Goal: Task Accomplishment & Management: Manage account settings

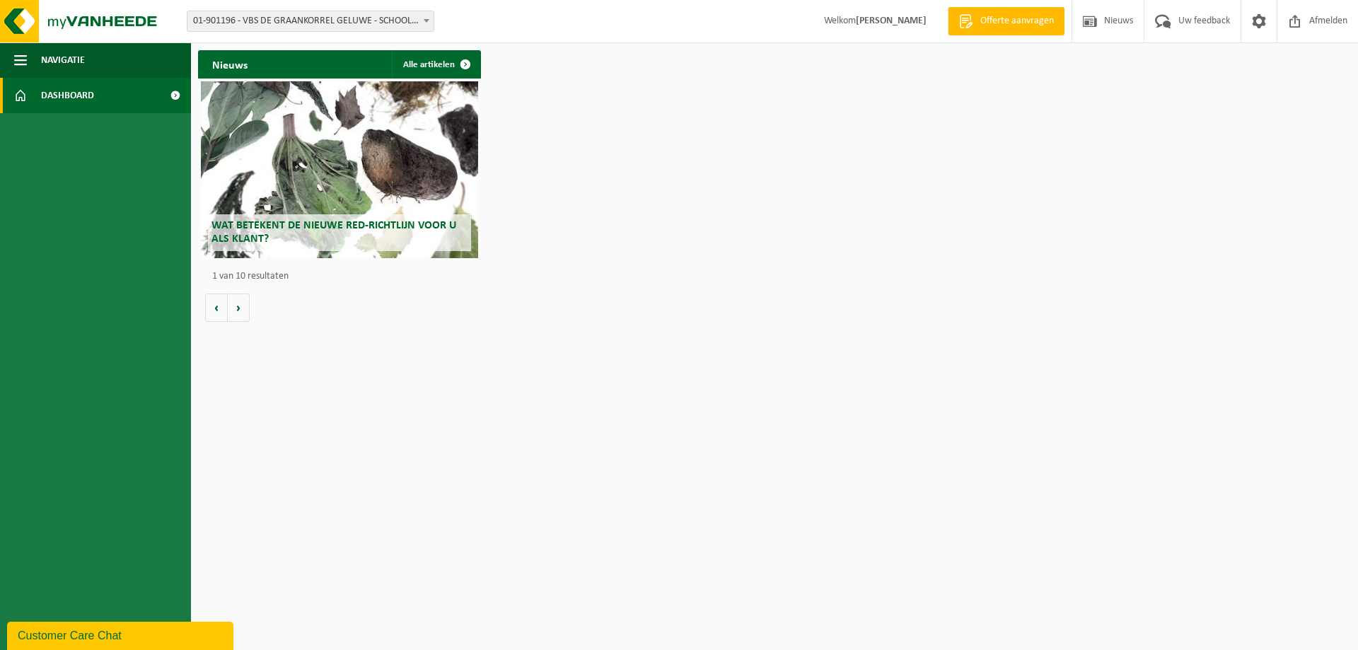
click at [422, 24] on span at bounding box center [426, 20] width 14 height 18
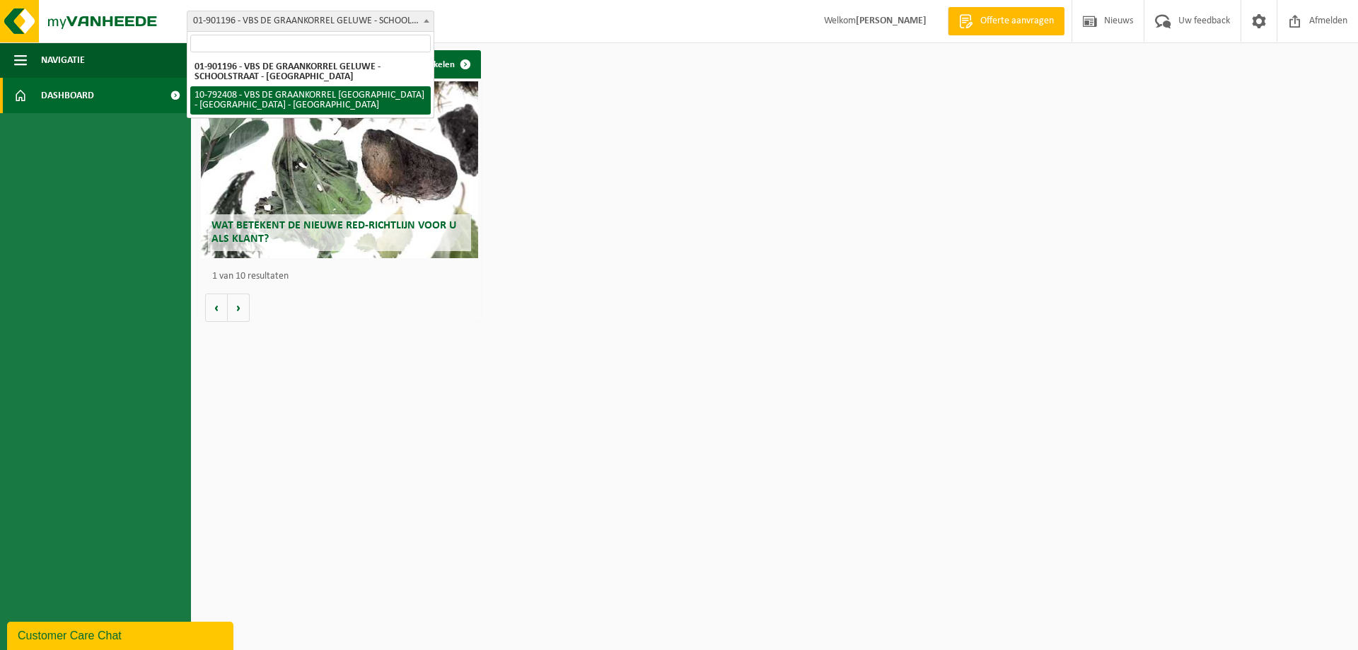
select select "30531"
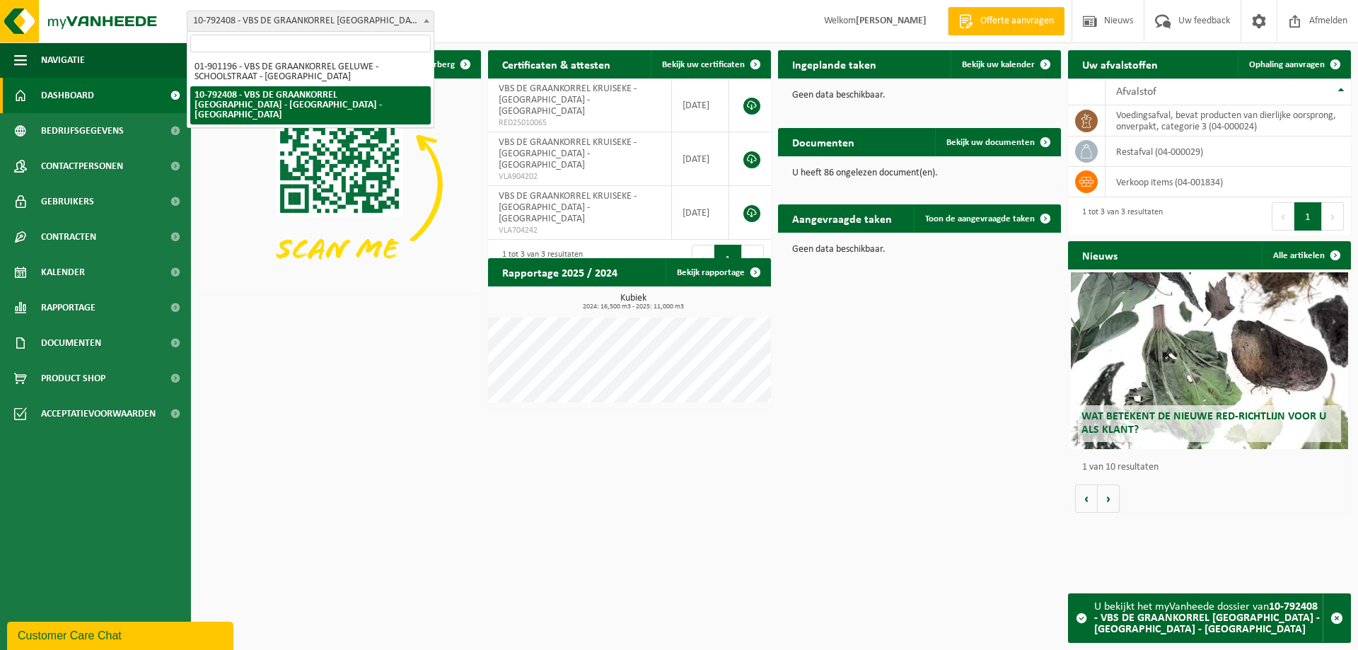
click at [378, 23] on span "10-792408 - VBS DE GRAANKORREL [GEOGRAPHIC_DATA] - [GEOGRAPHIC_DATA] - [GEOGRAP…" at bounding box center [310, 21] width 246 height 20
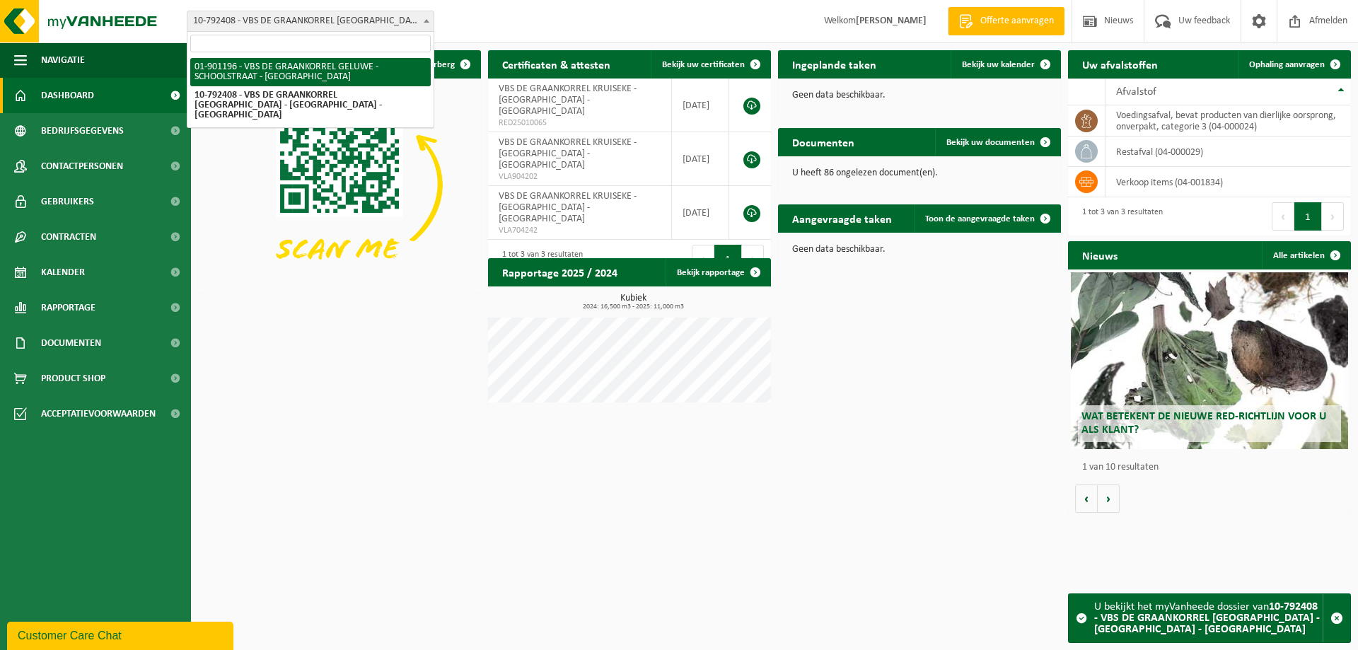
select select "21880"
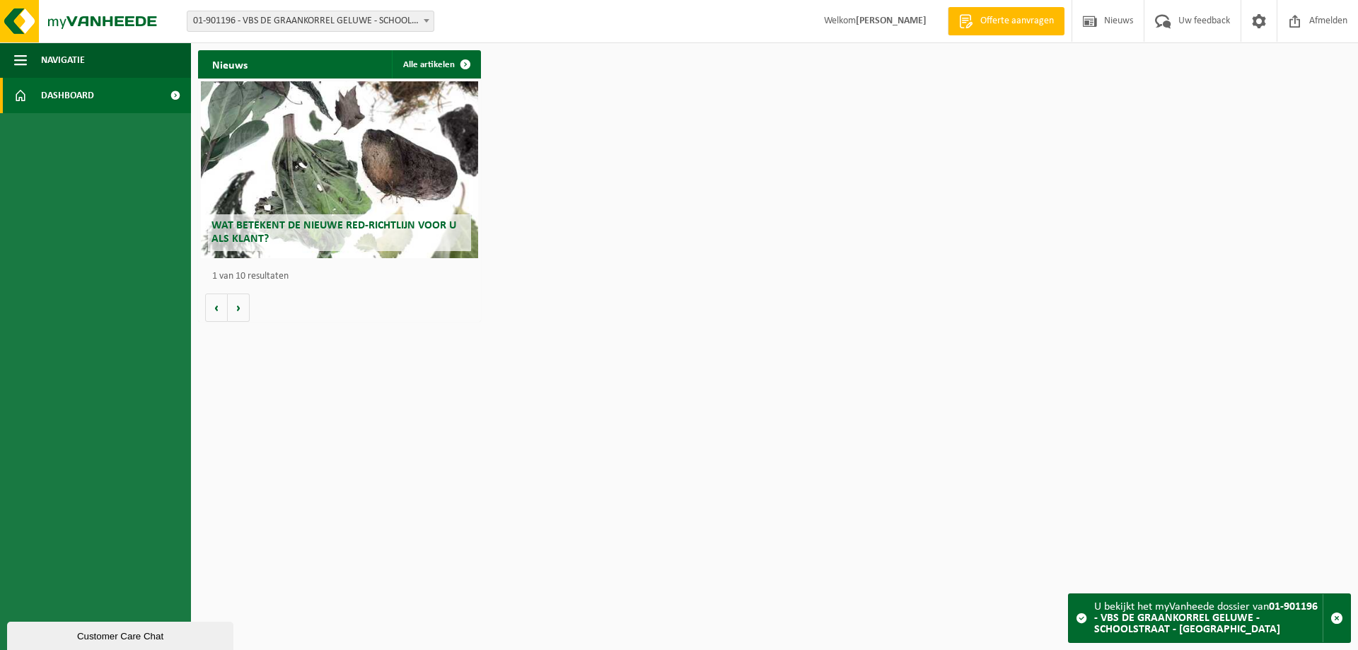
click at [360, 25] on span "01-901196 - VBS DE GRAANKORREL GELUWE - SCHOOLSTRAAT - [GEOGRAPHIC_DATA]" at bounding box center [310, 21] width 246 height 20
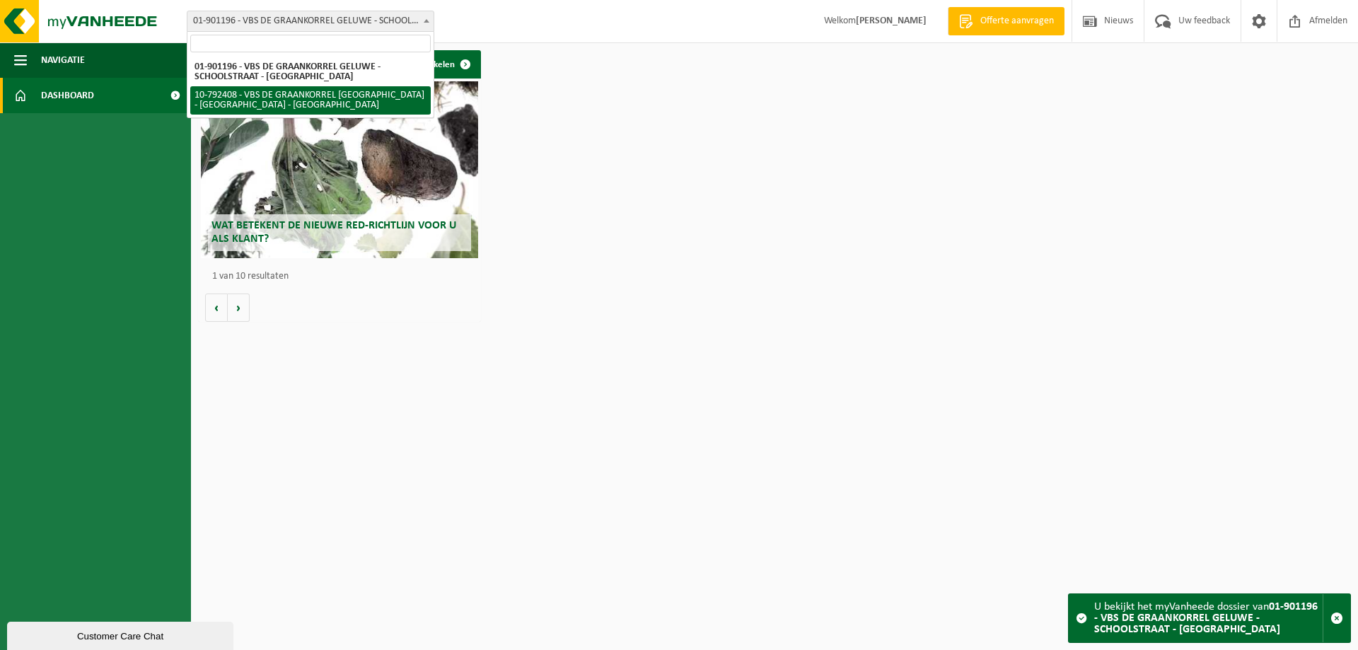
select select "30531"
